Goal: Check status: Check status

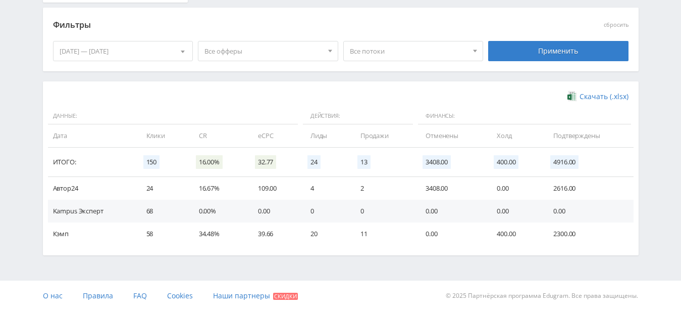
scroll to position [260, 0]
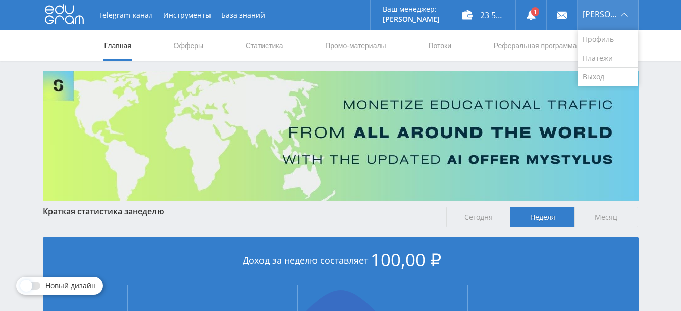
click at [629, 21] on div "[PERSON_NAME]" at bounding box center [608, 15] width 61 height 30
click at [607, 81] on link "Выход" at bounding box center [608, 77] width 61 height 18
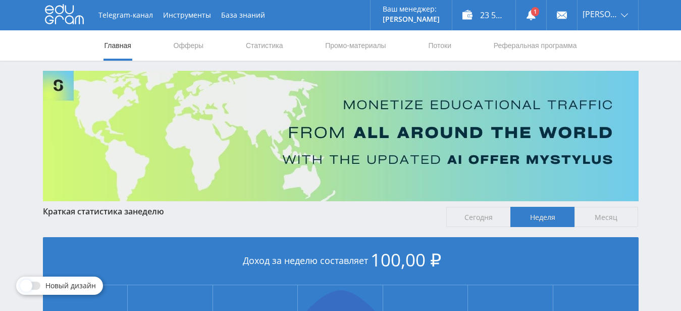
click at [430, 66] on div "Telegram-канал Инструменты База знаний Ваш менеджер: Alex Alex Online @edugram_…" at bounding box center [340, 300] width 681 height 600
click at [278, 46] on link "Статистика" at bounding box center [264, 45] width 39 height 30
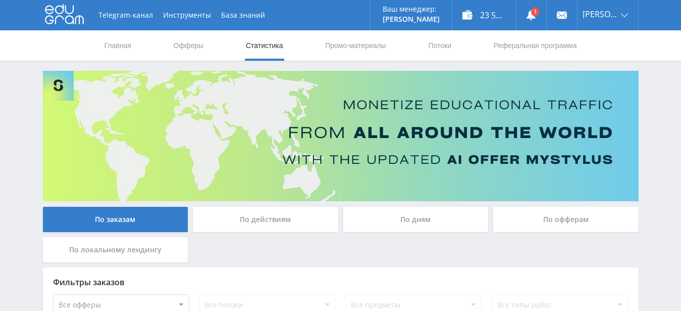
click at [561, 213] on div "По офферам" at bounding box center [566, 219] width 145 height 25
click at [0, 0] on input "По офферам" at bounding box center [0, 0] width 0 height 0
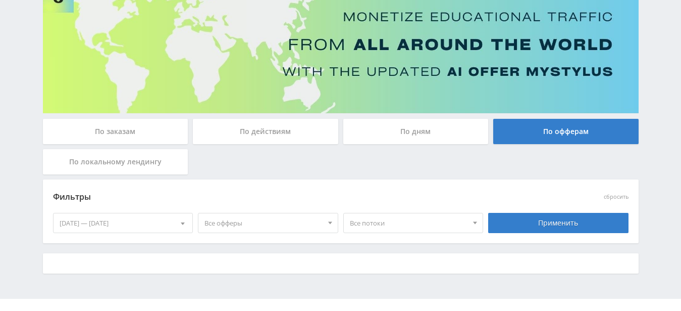
scroll to position [106, 0]
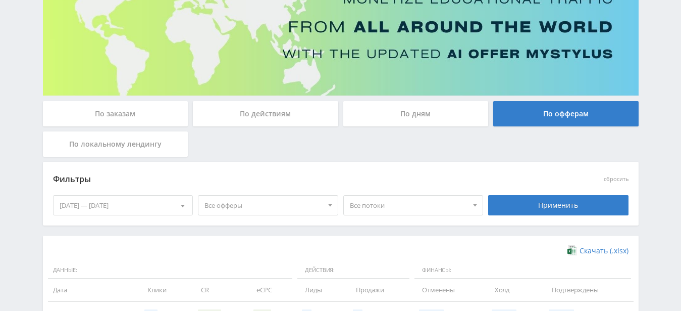
click at [132, 203] on div "27.09.2025 — 03.10.2025" at bounding box center [123, 205] width 139 height 19
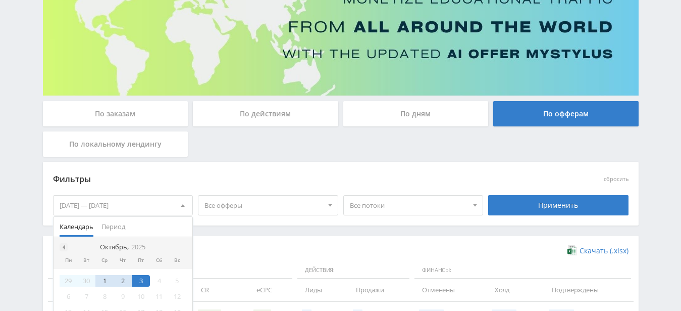
click at [67, 248] on div at bounding box center [64, 247] width 8 height 8
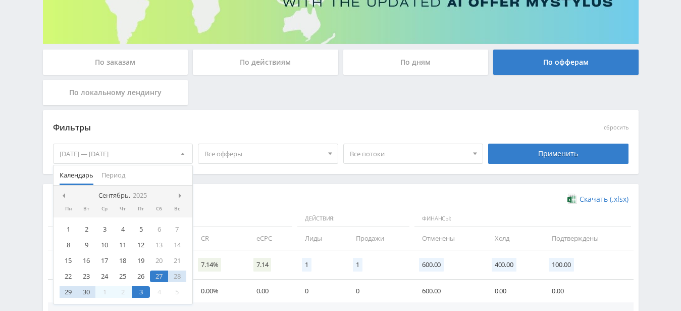
scroll to position [209, 0]
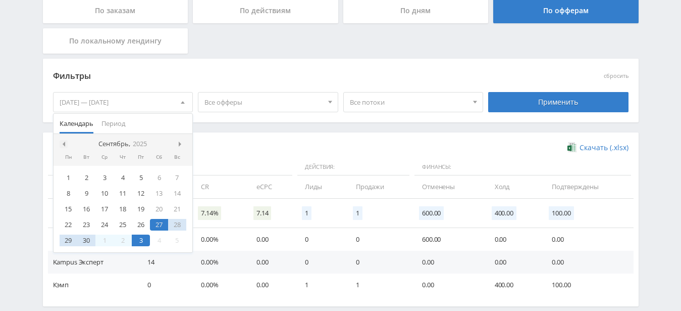
click at [64, 147] on div at bounding box center [64, 144] width 8 height 8
click at [142, 176] on div "1" at bounding box center [141, 178] width 18 height 12
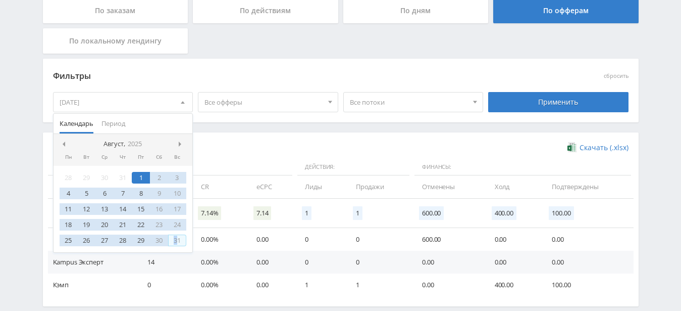
click at [176, 241] on div "31" at bounding box center [177, 240] width 18 height 12
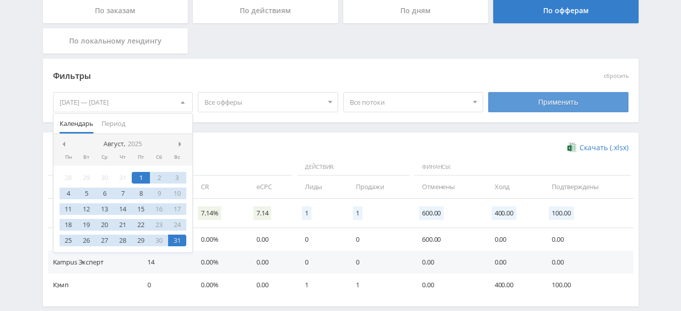
click at [546, 107] on div "Применить" at bounding box center [559, 102] width 140 height 20
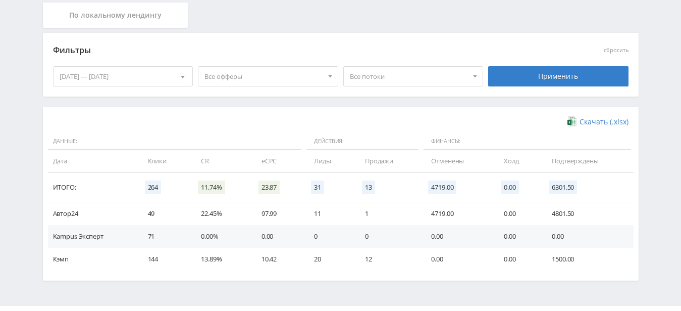
scroll to position [260, 0]
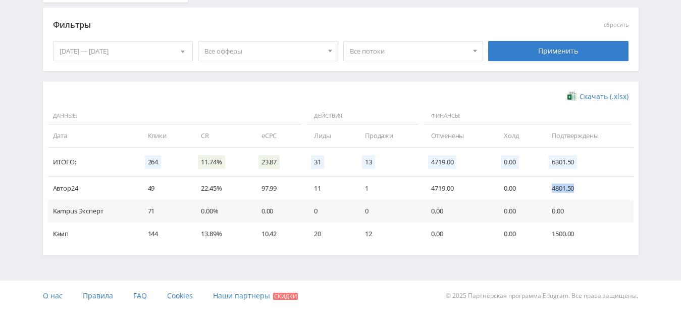
drag, startPoint x: 582, startPoint y: 189, endPoint x: 551, endPoint y: 189, distance: 31.8
click at [551, 189] on td "4801.50" at bounding box center [587, 188] width 91 height 23
copy td "4801.50"
click at [160, 53] on div "01.08.2025 — 31.08.2025" at bounding box center [123, 50] width 139 height 19
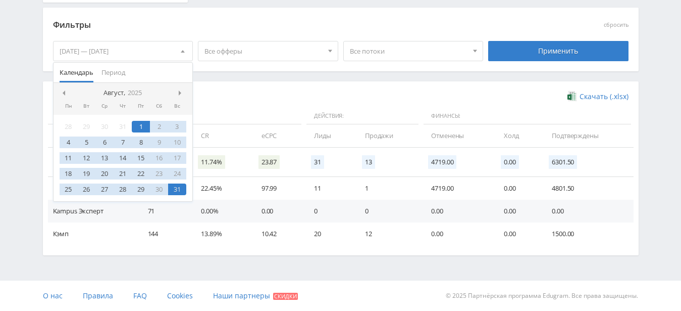
click at [178, 95] on nav "Август, 2025" at bounding box center [123, 93] width 139 height 20
click at [184, 93] on div at bounding box center [182, 93] width 8 height 8
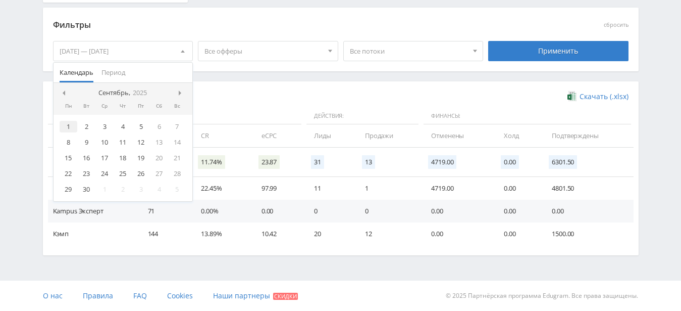
click at [71, 127] on div "1" at bounding box center [69, 127] width 18 height 12
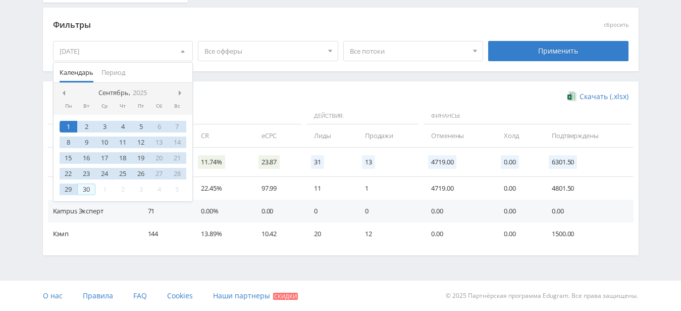
click at [87, 191] on div "30" at bounding box center [86, 189] width 18 height 12
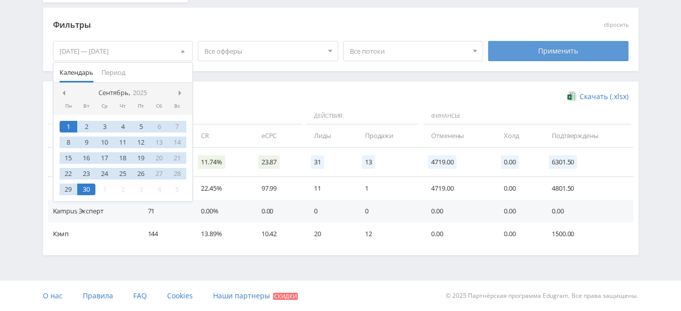
click at [586, 52] on div "Применить" at bounding box center [559, 51] width 140 height 20
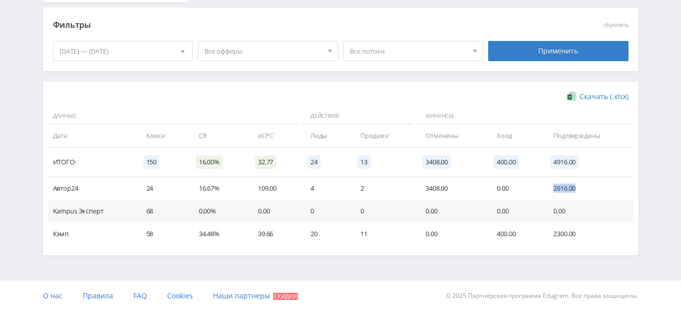
drag, startPoint x: 574, startPoint y: 187, endPoint x: 546, endPoint y: 187, distance: 28.3
click at [546, 187] on td "2616.00" at bounding box center [589, 188] width 90 height 23
copy td "2616.00"
click at [163, 50] on div "01.09.2025 — 30.09.2025" at bounding box center [123, 50] width 139 height 19
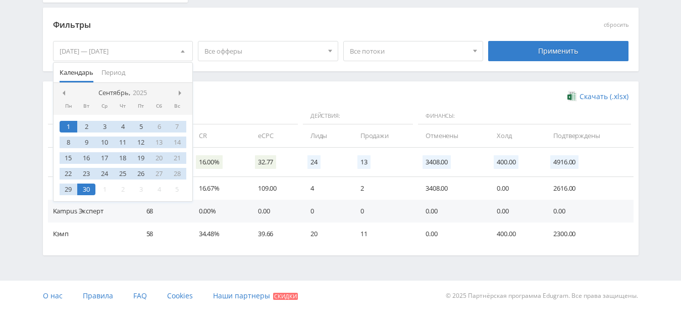
click at [64, 88] on nav "Сентябрь, 2025" at bounding box center [123, 93] width 139 height 20
click at [64, 93] on span at bounding box center [62, 92] width 5 height 5
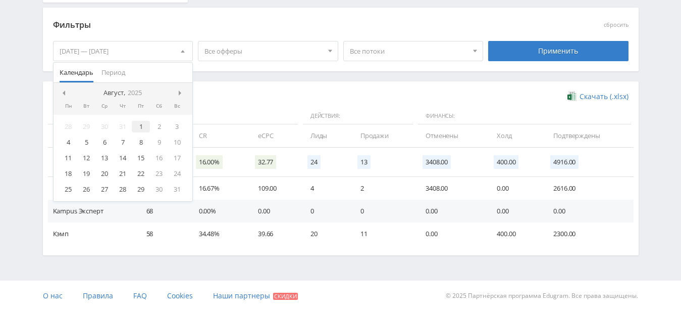
click at [142, 127] on div "1" at bounding box center [141, 127] width 18 height 12
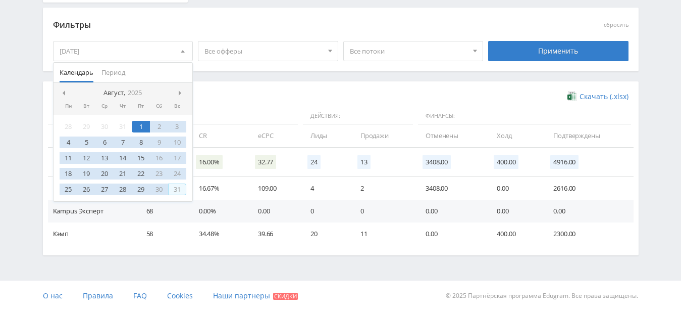
click at [184, 188] on div "31" at bounding box center [177, 189] width 18 height 12
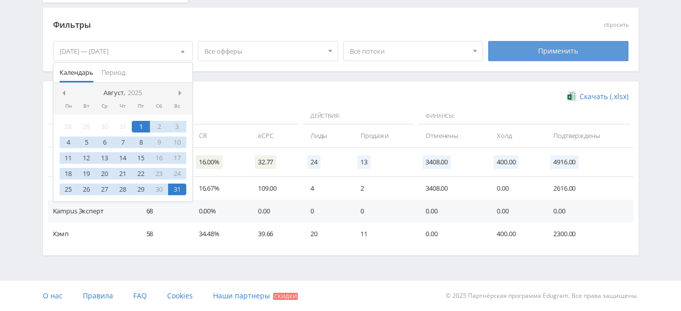
click at [541, 54] on div "Применить" at bounding box center [559, 51] width 140 height 20
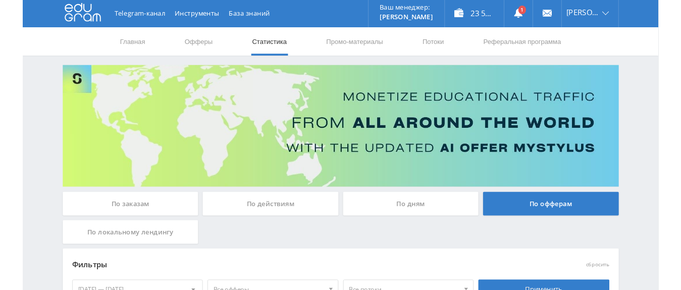
scroll to position [0, 0]
